Goal: Task Accomplishment & Management: Manage account settings

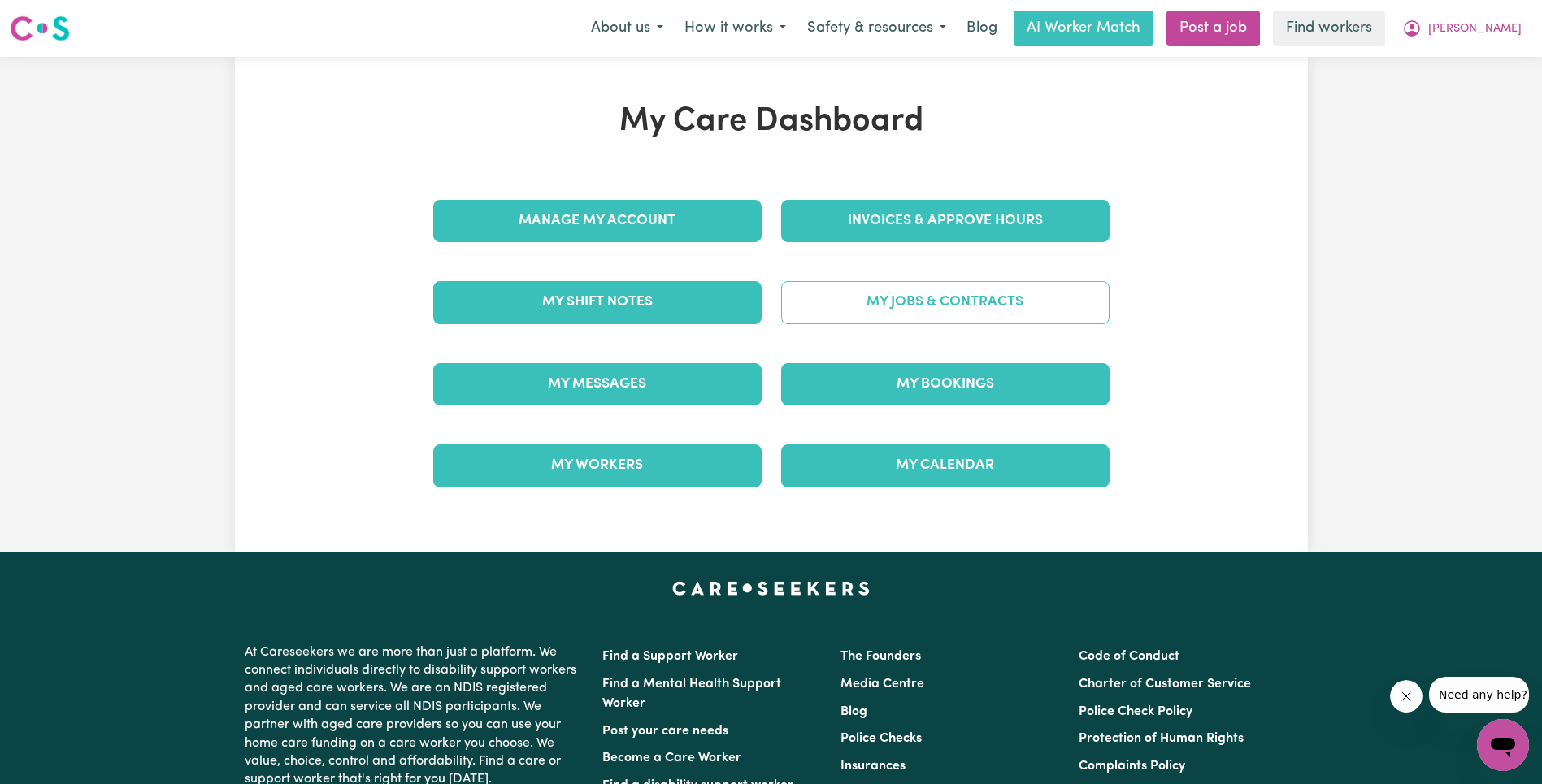
click at [892, 294] on link "My Jobs & Contracts" at bounding box center [945, 301] width 328 height 42
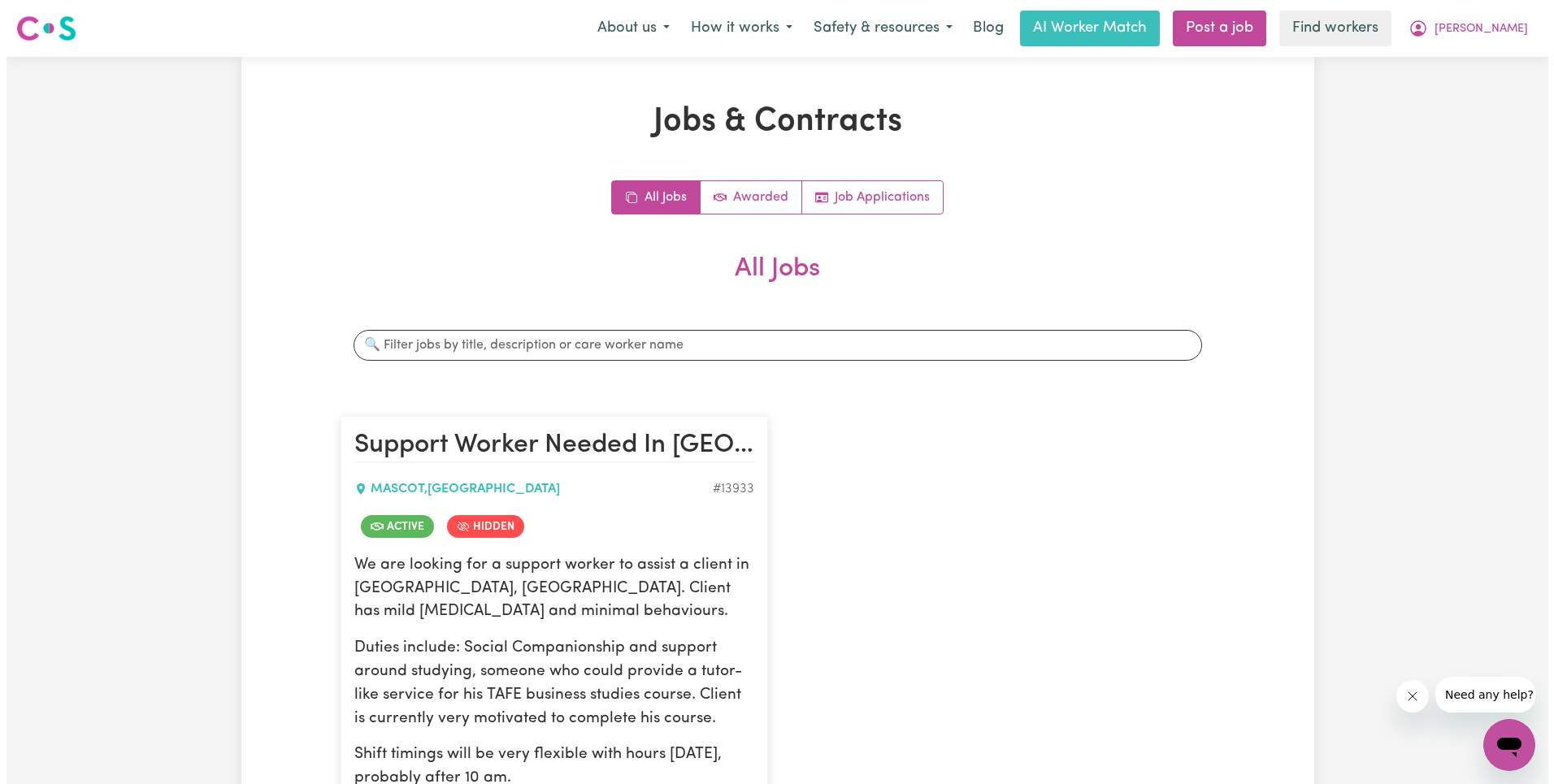
scroll to position [688, 0]
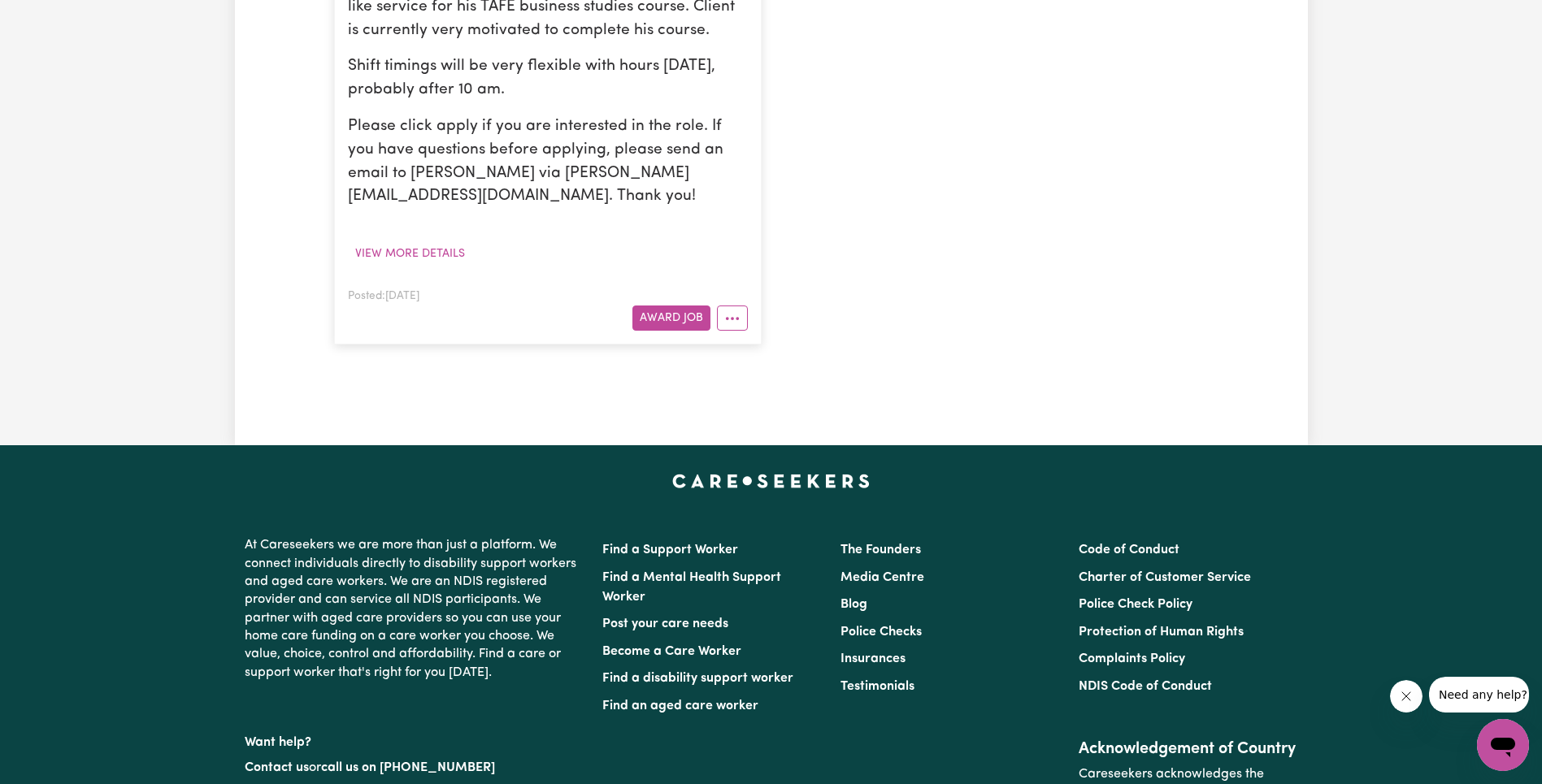
drag, startPoint x: 733, startPoint y: 298, endPoint x: 749, endPoint y: 308, distance: 18.9
click at [735, 306] on button "More options" at bounding box center [733, 318] width 31 height 25
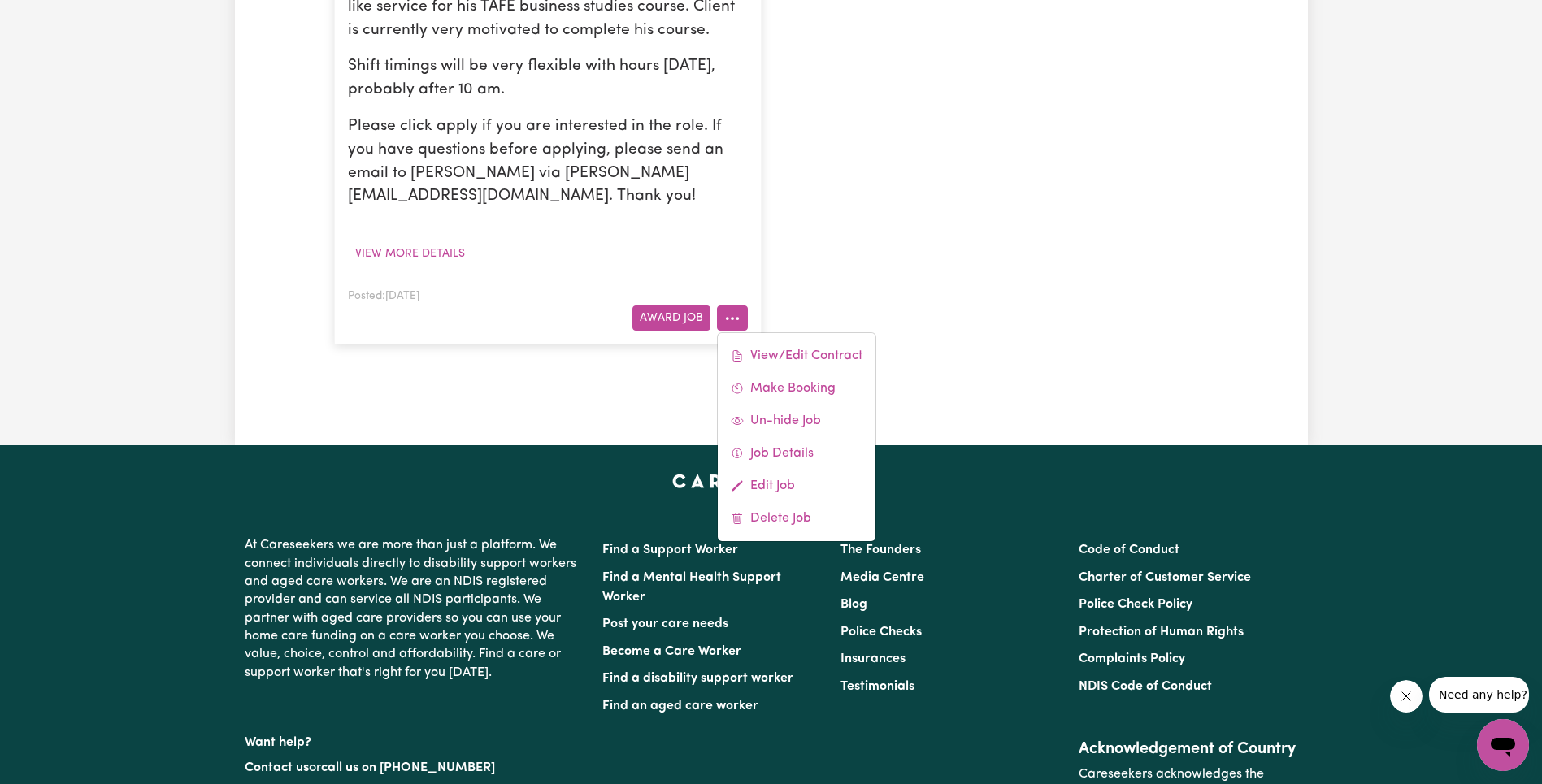
click at [775, 340] on link "View/Edit Contract" at bounding box center [797, 356] width 157 height 32
select select "WEEKDAY_DAYTIME"
select select "ASSISTANCE_SELF_CARE"
select select "ONE"
select select "[DATE]"
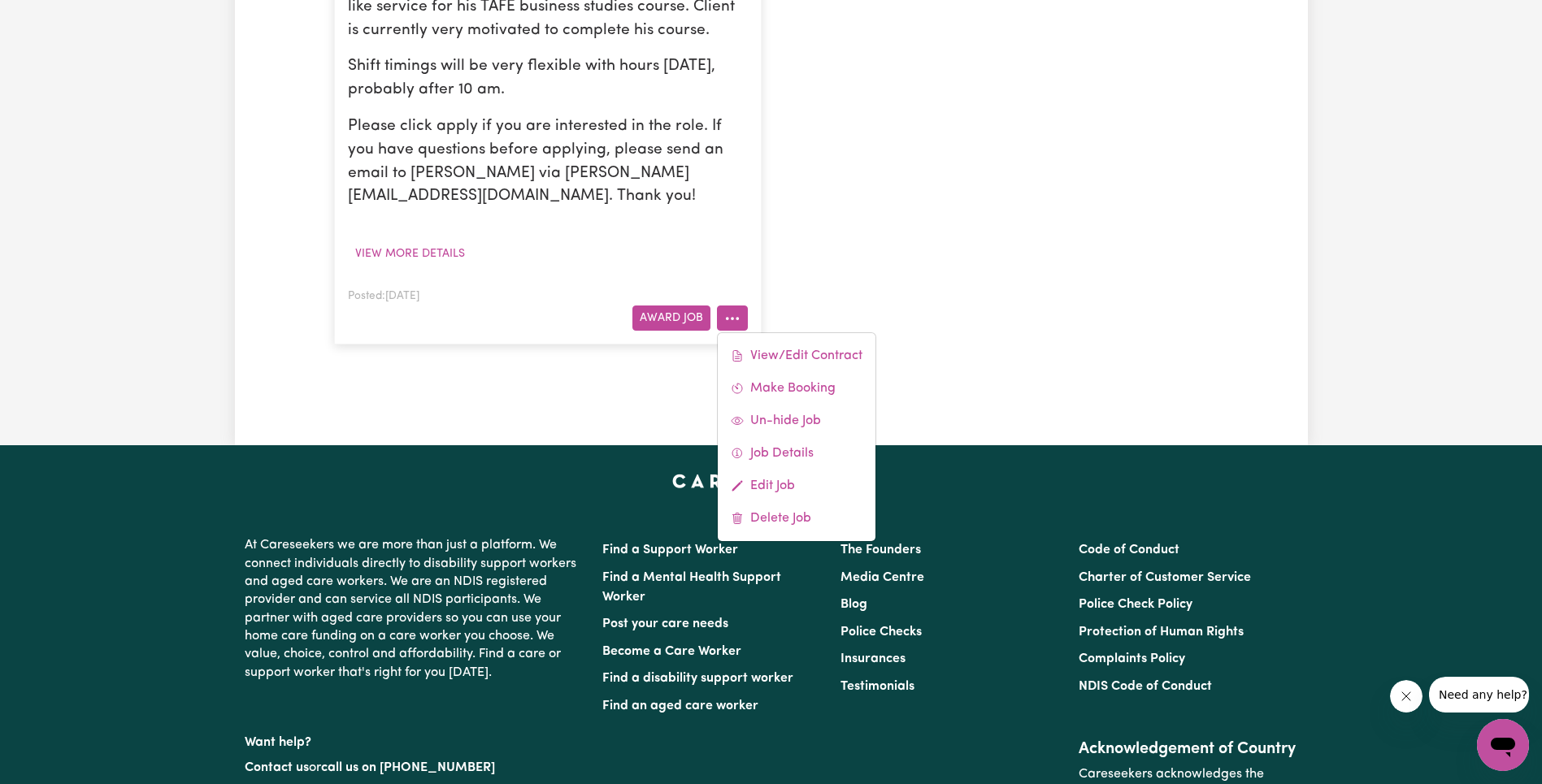
select select "ASSISTANCE_SELF_CARE"
select select "ONE"
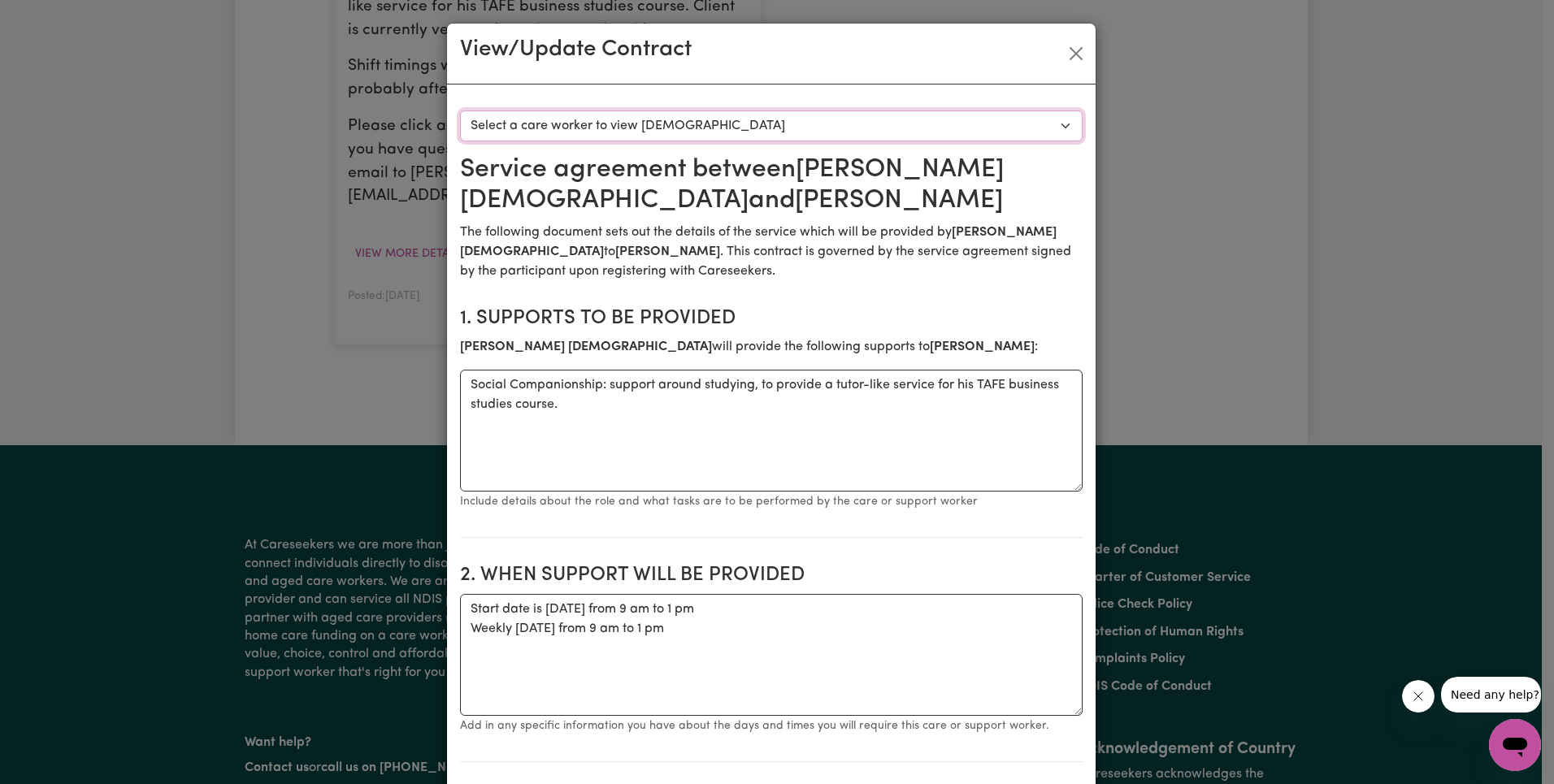
click at [741, 130] on select "Select a care worker to view [DEMOGRAPHIC_DATA] #10011 - [PERSON_NAME][DEMOGRAP…" at bounding box center [771, 126] width 622 height 31
select select "9623"
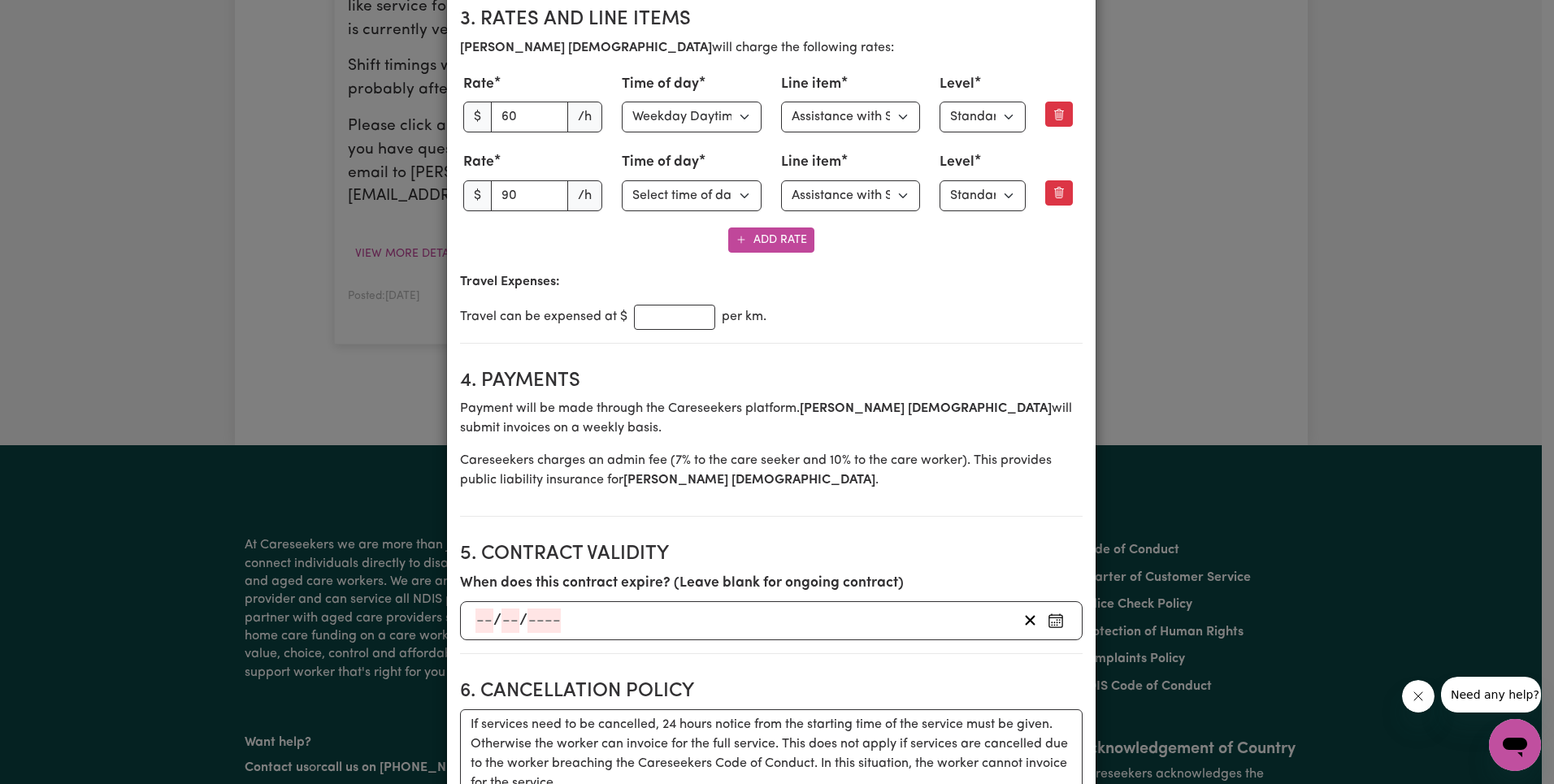
scroll to position [771, 0]
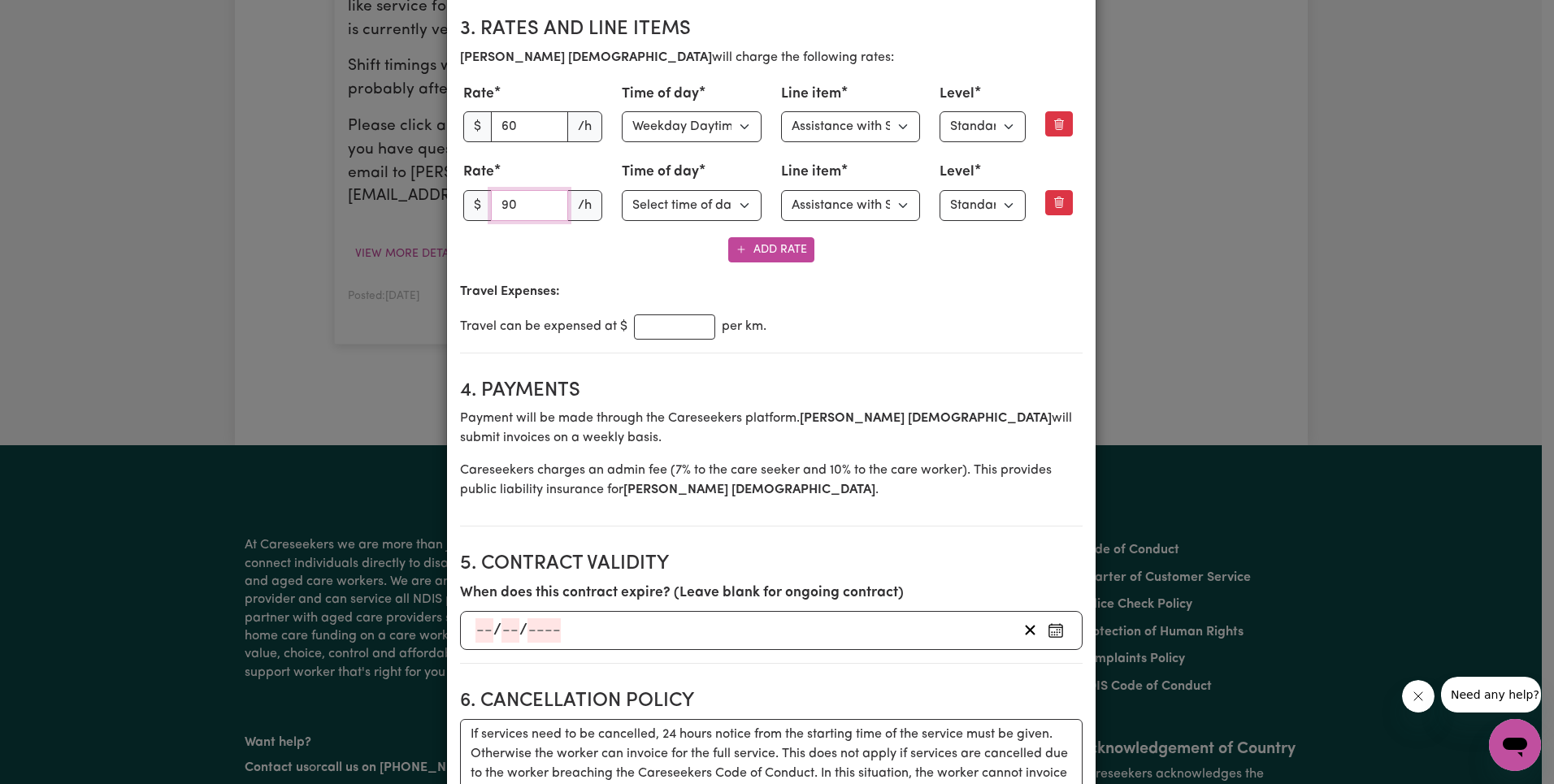
click at [524, 209] on input "90" at bounding box center [529, 206] width 78 height 31
paste input "88.99"
type input "88.99"
click at [811, 122] on select "Select line item Assistance with Self Care Activities Assistance with personal …" at bounding box center [850, 127] width 139 height 31
select select "OTHER"
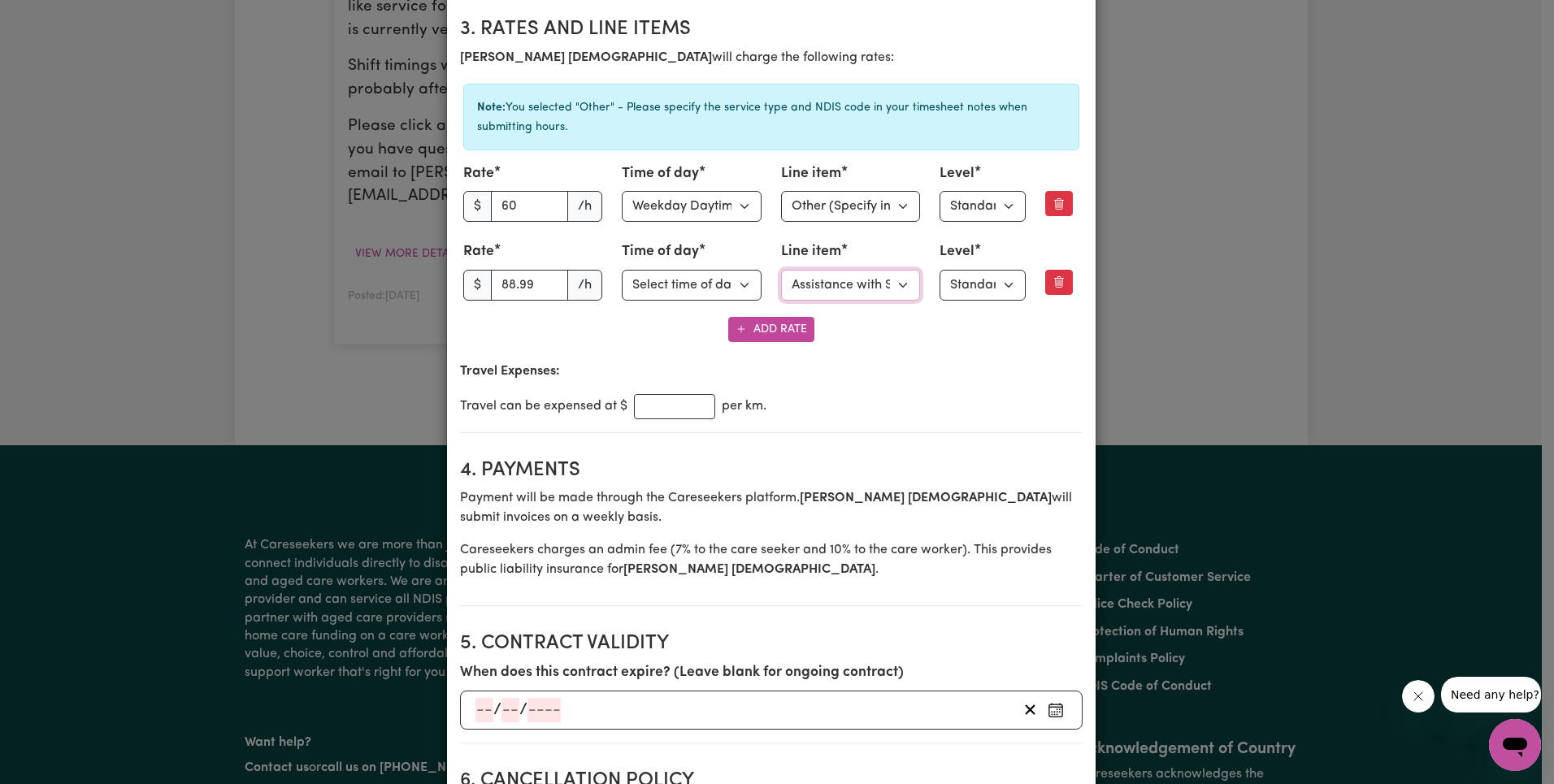
click at [826, 283] on select "Select line item Assistance with Self Care Activities Assistance with personal …" at bounding box center [850, 285] width 139 height 31
select select "OTHER"
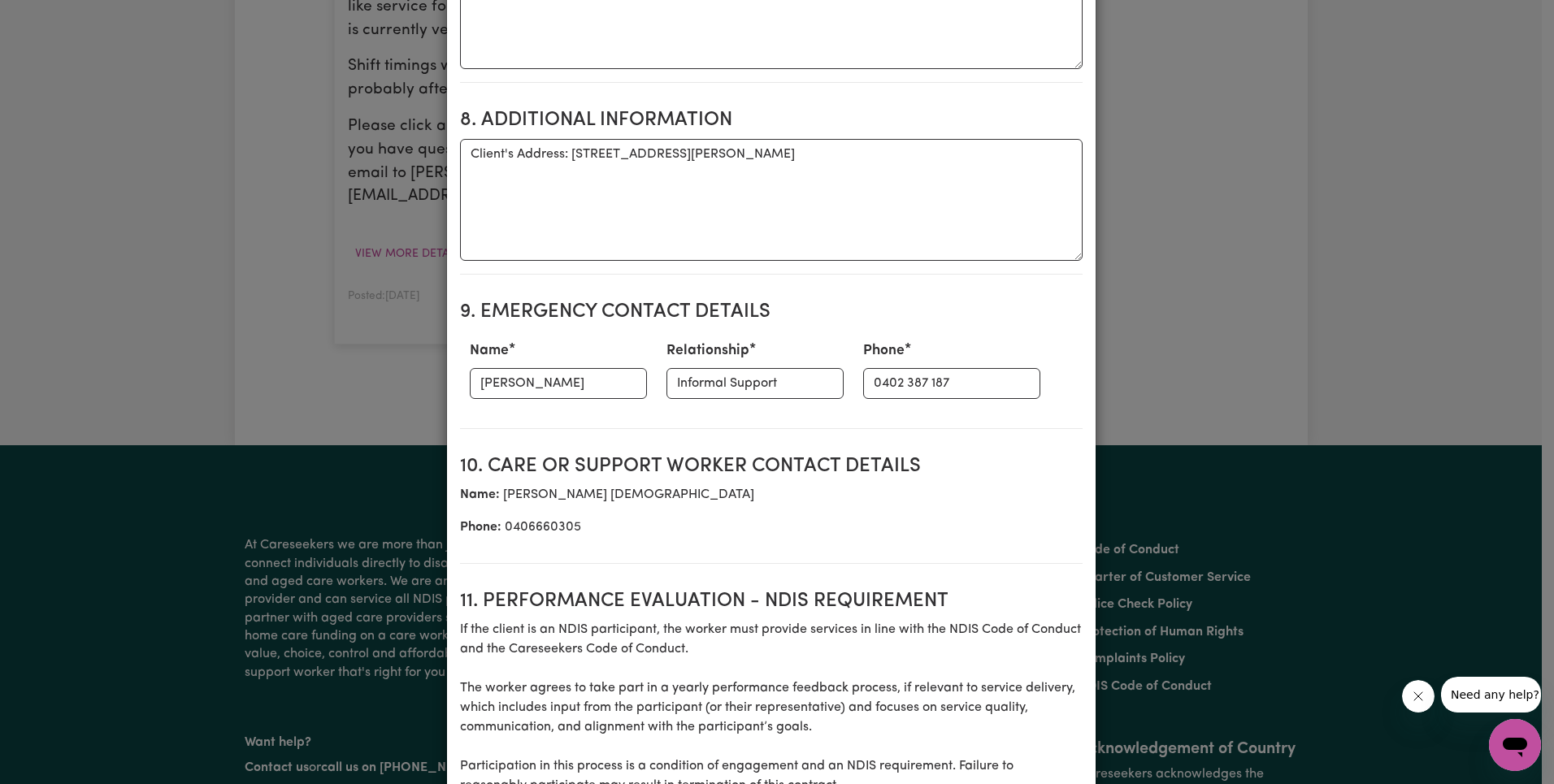
scroll to position [2331, 0]
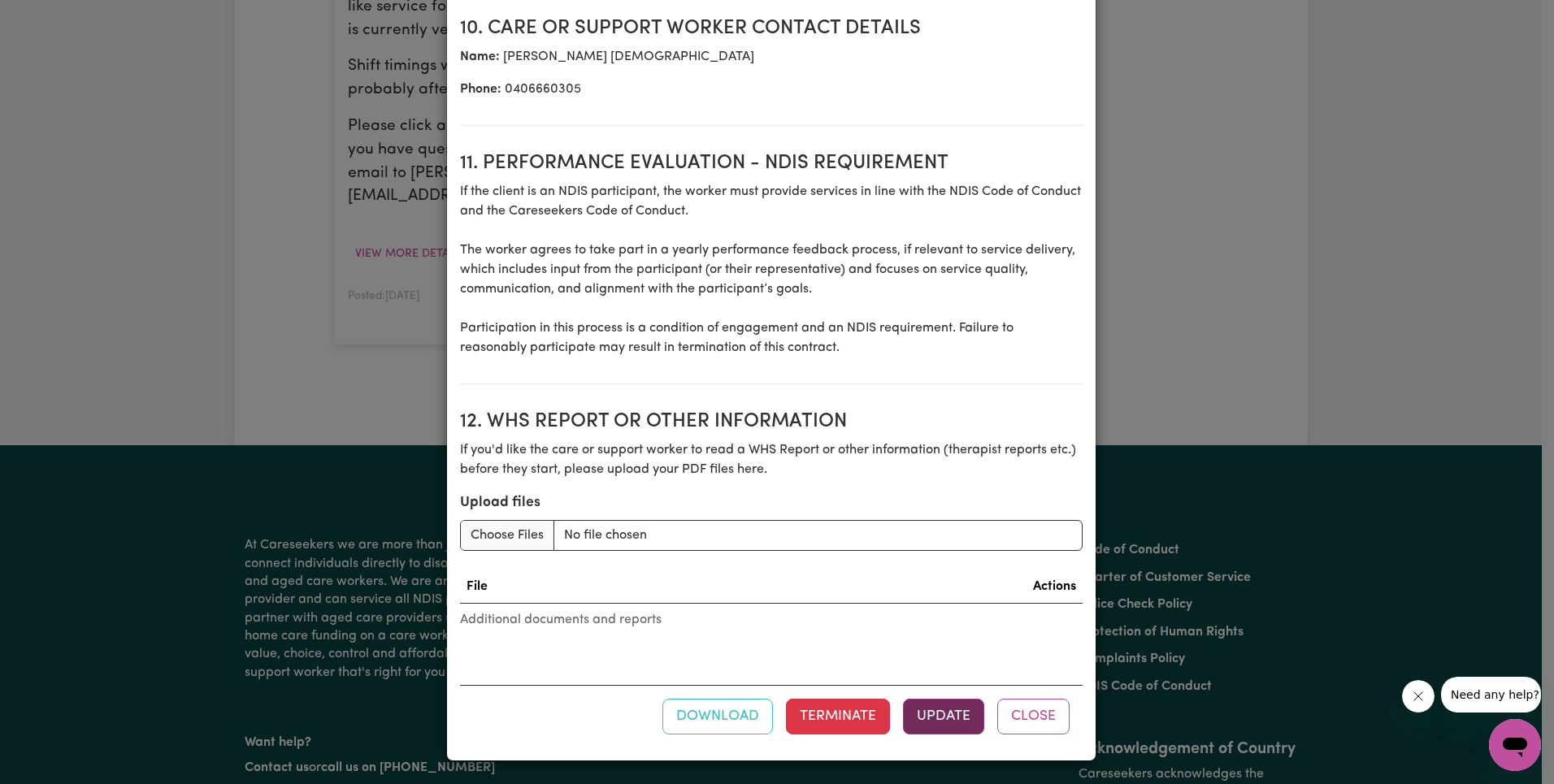
click at [924, 719] on button "Update" at bounding box center [943, 717] width 81 height 36
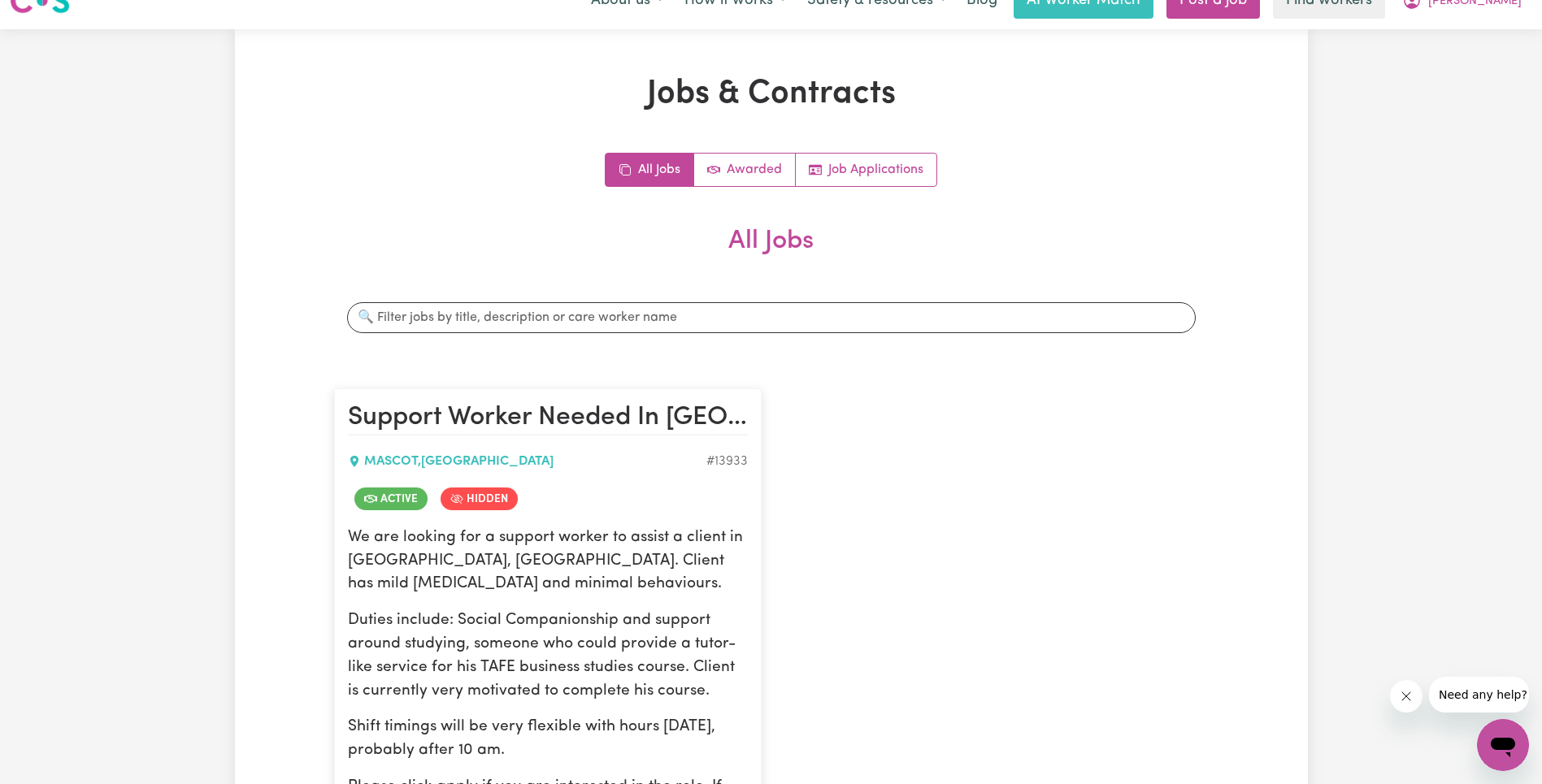
scroll to position [0, 0]
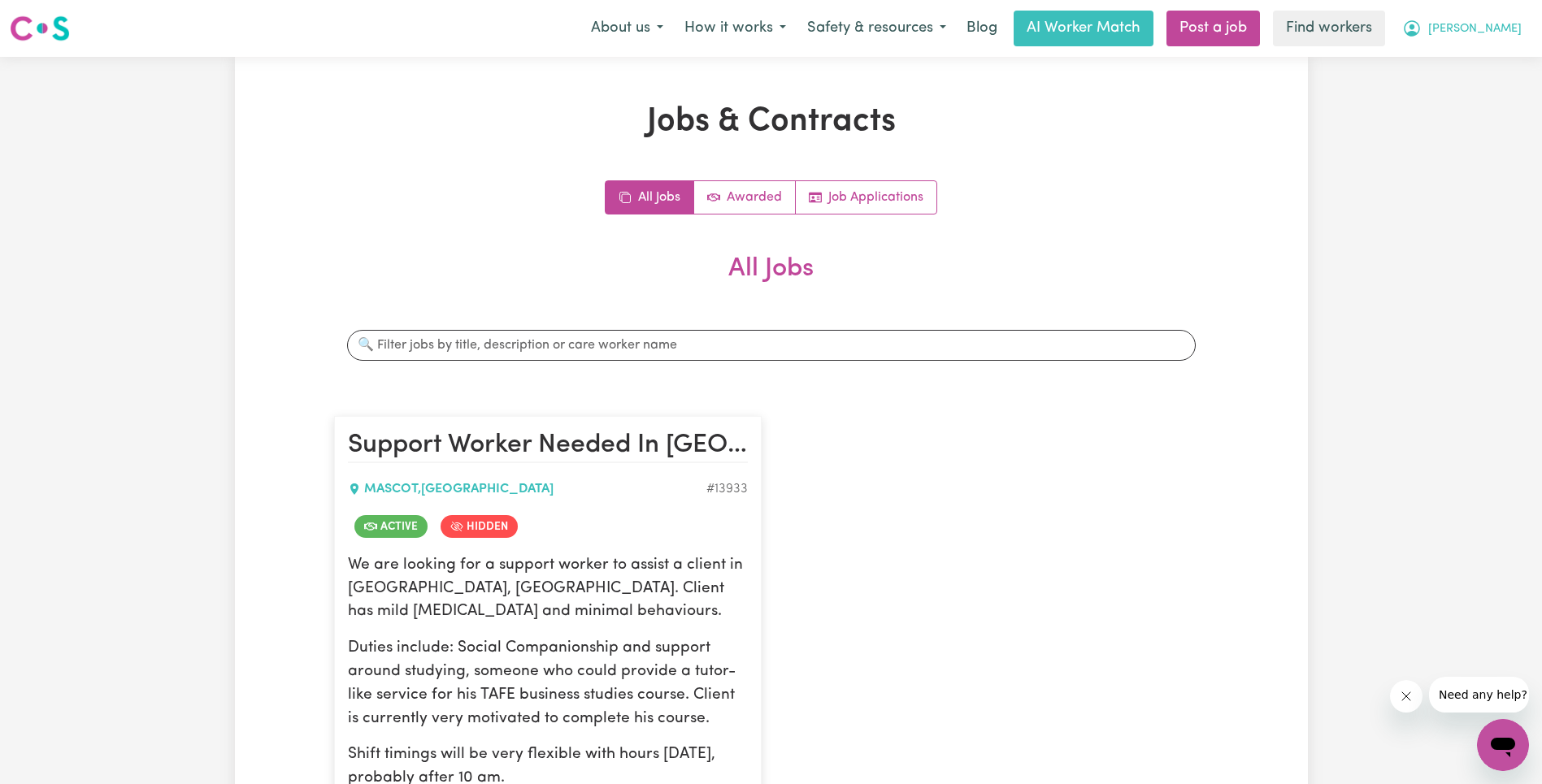
drag, startPoint x: 1504, startPoint y: 31, endPoint x: 1500, endPoint y: 44, distance: 13.6
click at [1504, 31] on span "[PERSON_NAME]" at bounding box center [1475, 30] width 94 height 18
click at [1475, 87] on link "Logout" at bounding box center [1468, 93] width 129 height 31
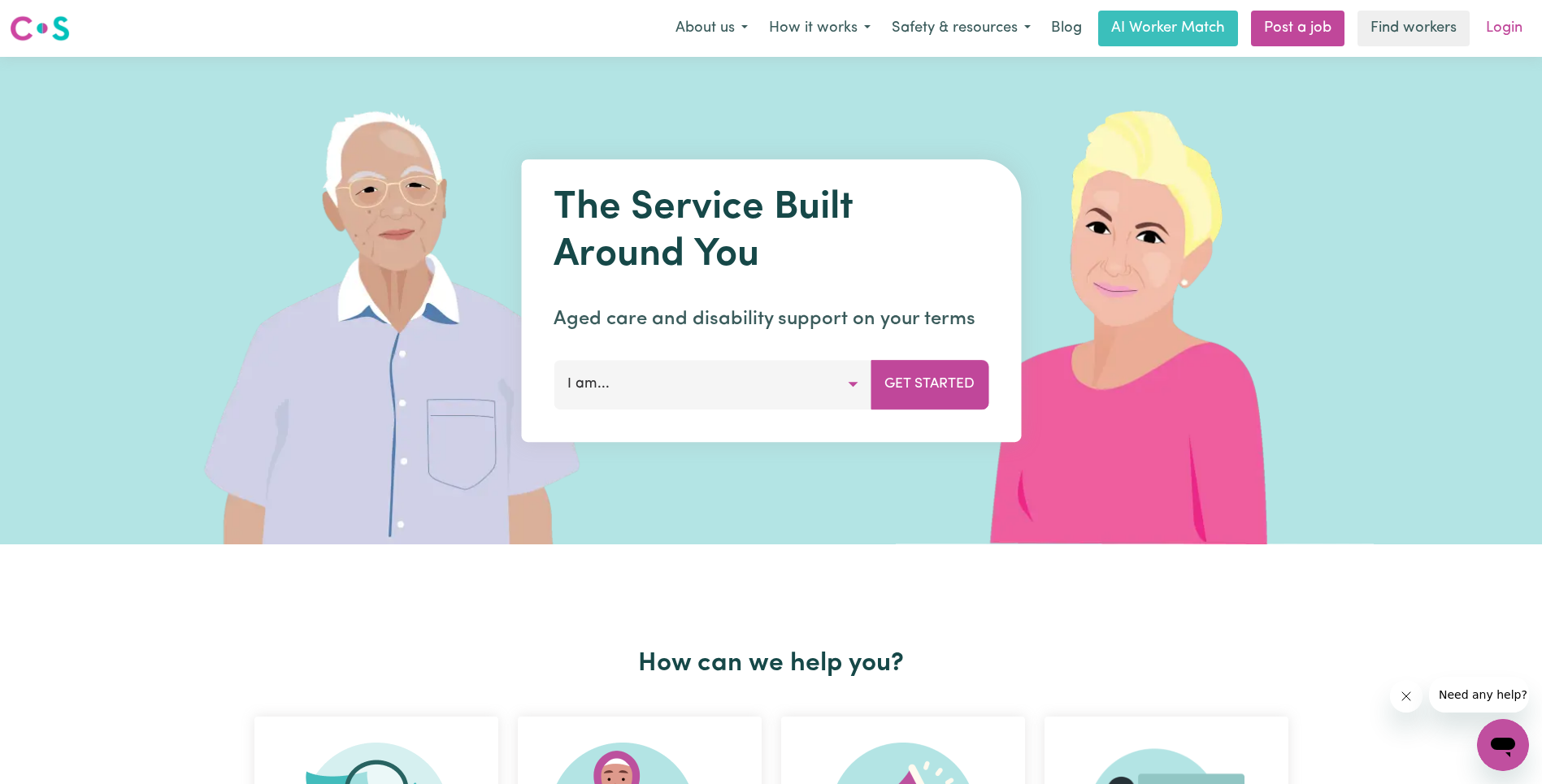
click at [1495, 45] on link "Login" at bounding box center [1504, 29] width 56 height 36
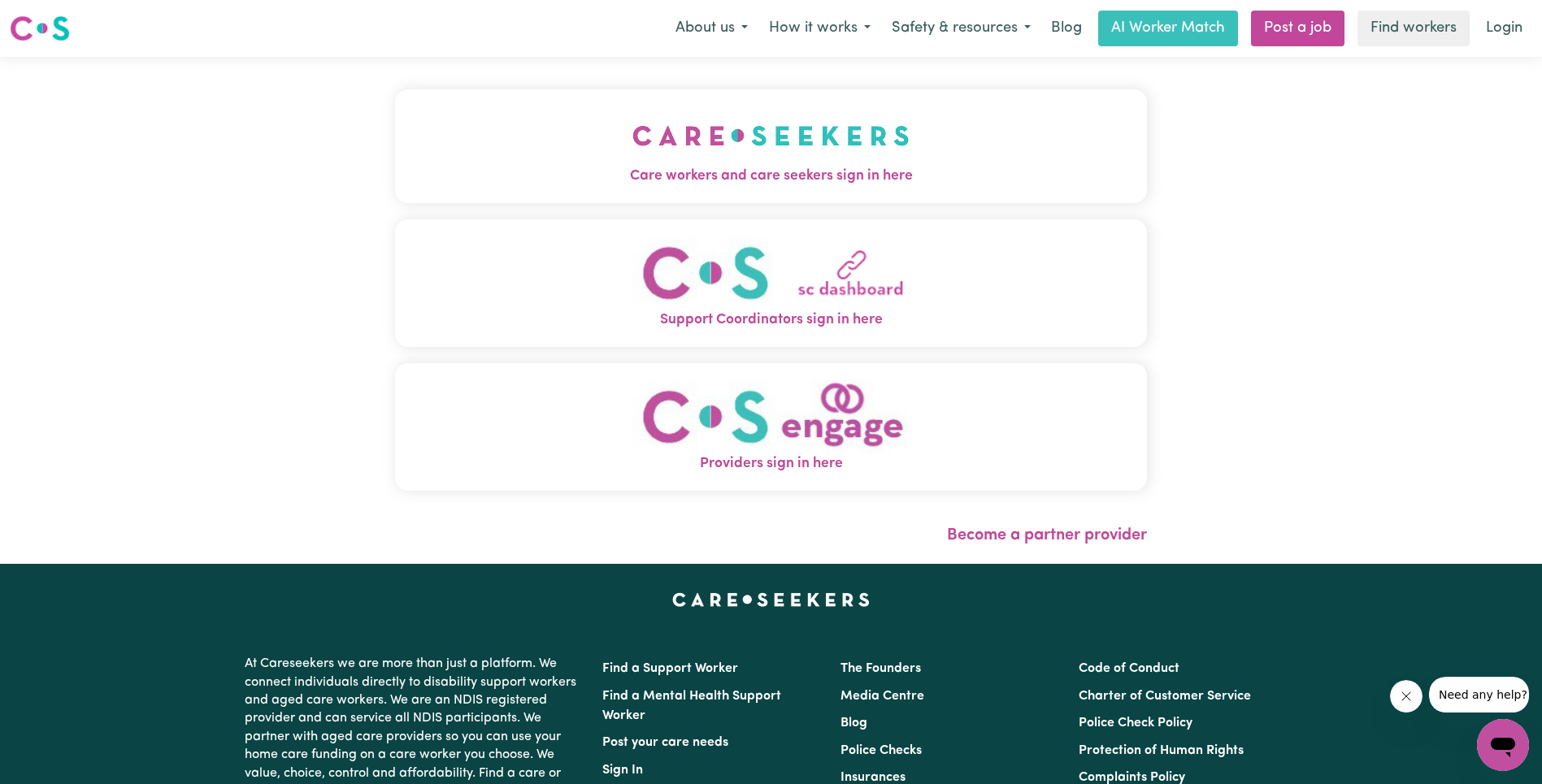
click at [417, 186] on span "Care workers and care seekers sign in here" at bounding box center [771, 176] width 752 height 21
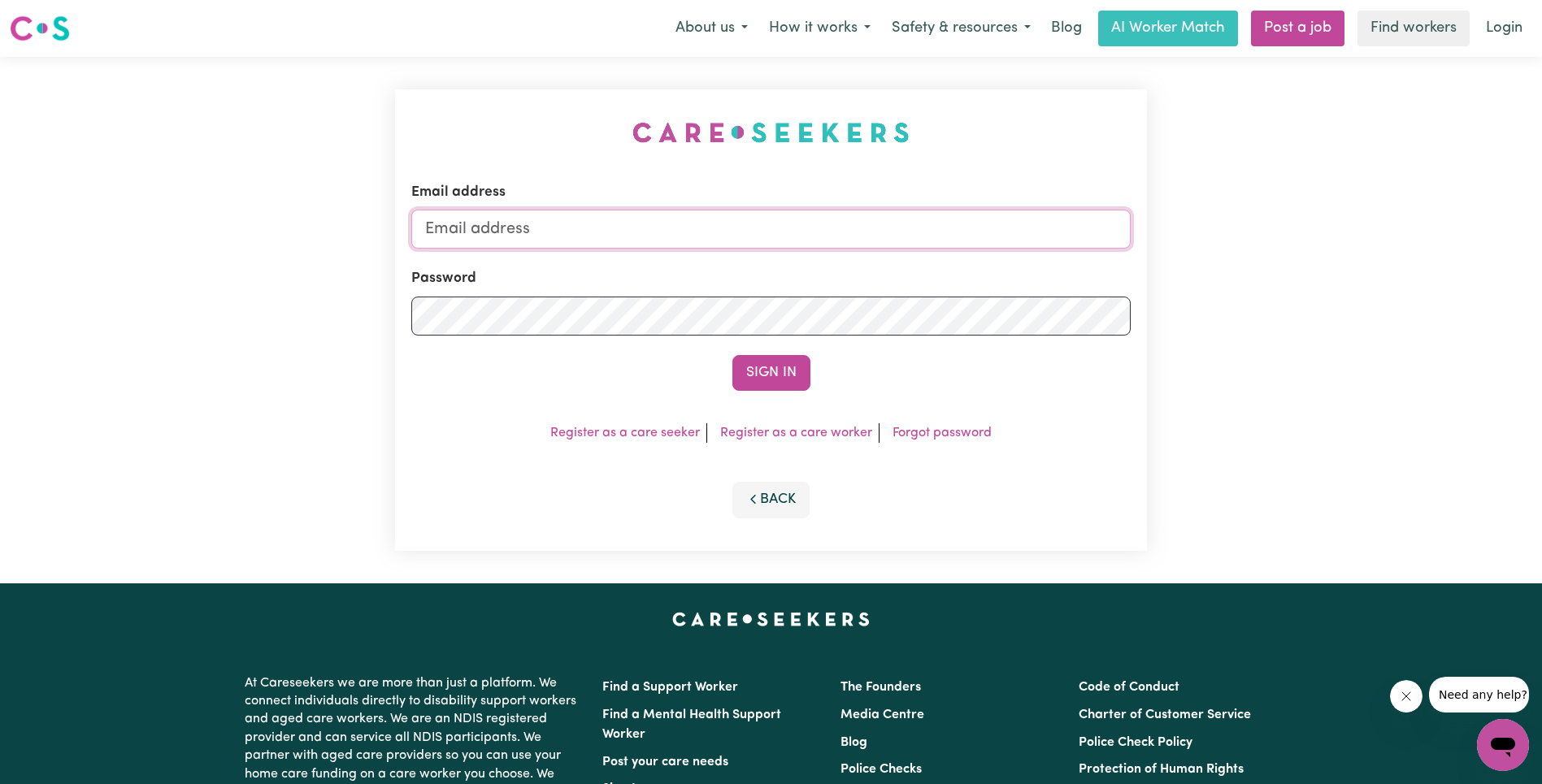
click at [843, 227] on input "Email address" at bounding box center [771, 229] width 719 height 39
paste input "[EMAIL_ADDRESS][DOMAIN_NAME]"
type input "[EMAIL_ADDRESS][DOMAIN_NAME]"
click at [790, 380] on button "Sign In" at bounding box center [771, 373] width 78 height 36
